Goal: Task Accomplishment & Management: Manage account settings

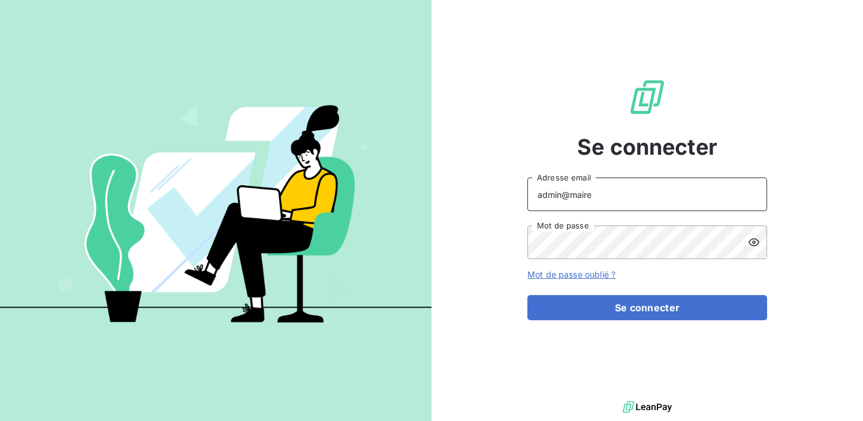
click at [623, 194] on input "admin@maire" at bounding box center [647, 194] width 240 height 34
type input "admin@atmmecamold"
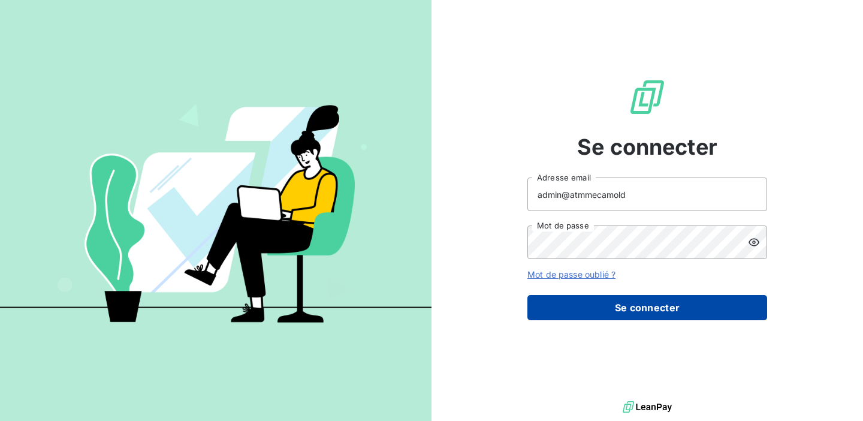
click at [631, 295] on button "Se connecter" at bounding box center [647, 307] width 240 height 25
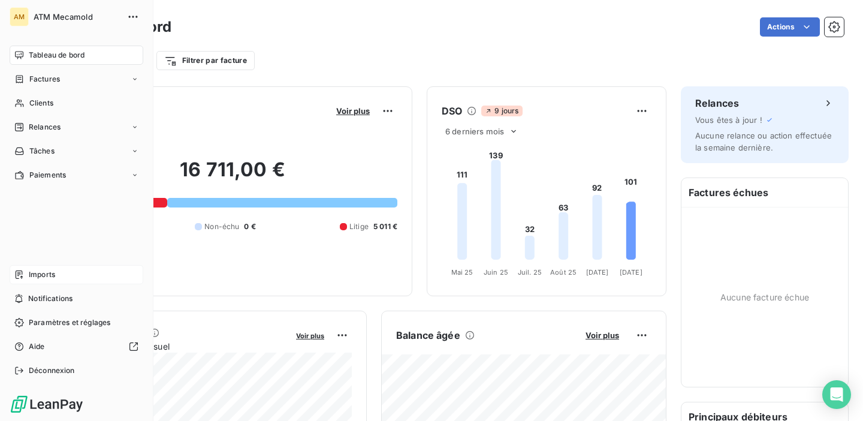
click at [23, 272] on icon at bounding box center [19, 275] width 10 height 10
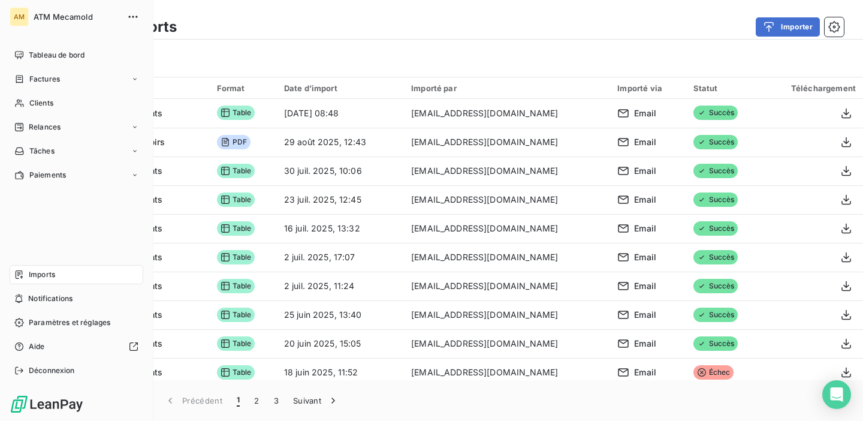
click at [38, 380] on div "AM ATM Mecamold Tableau de bord Factures Clients Relances Tâches Paiements Impo…" at bounding box center [76, 210] width 153 height 421
click at [45, 370] on span "Déconnexion" at bounding box center [52, 370] width 46 height 11
